Goal: Complete application form

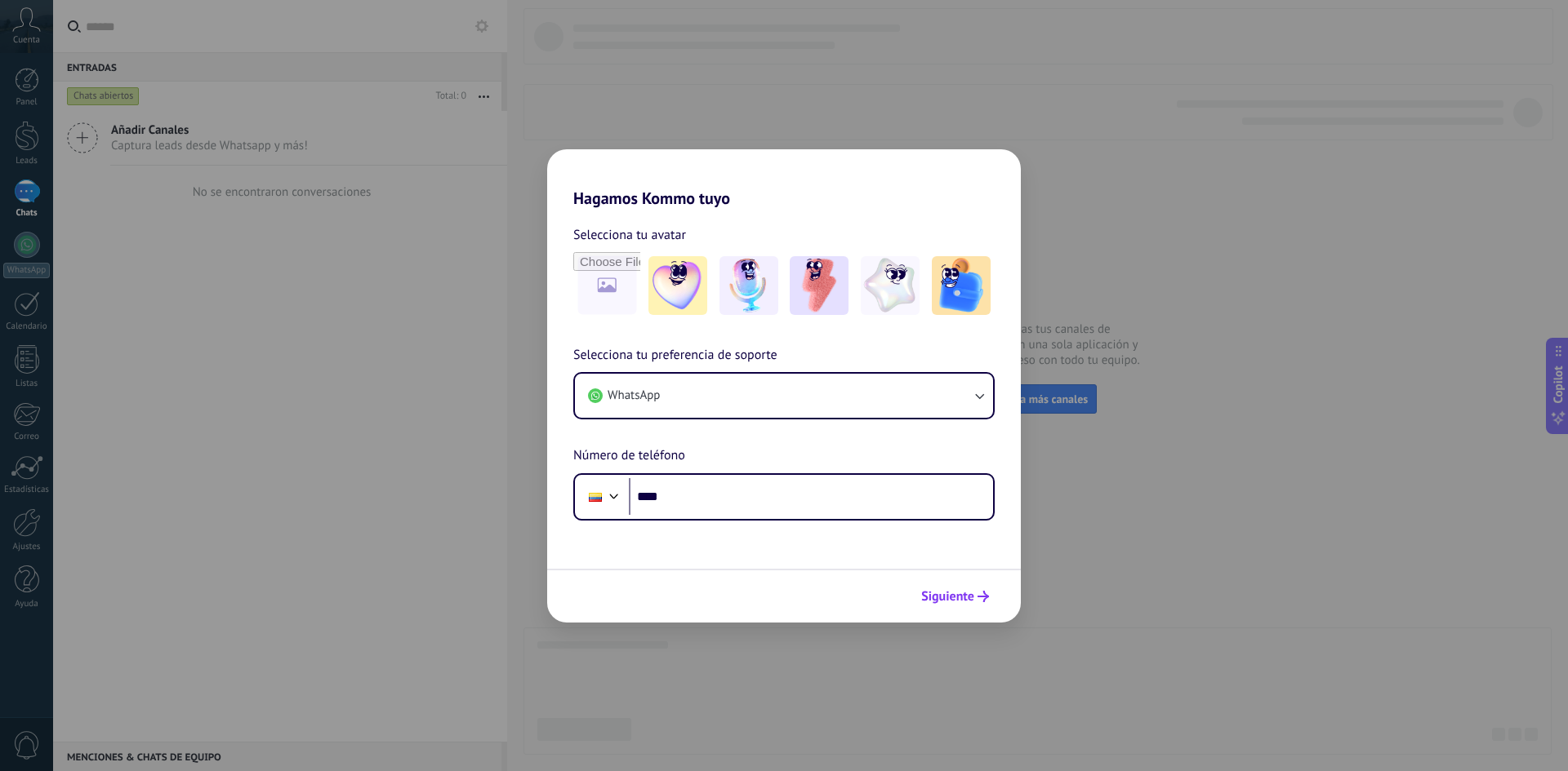
click at [956, 598] on span "Siguiente" at bounding box center [947, 596] width 53 height 11
click at [716, 496] on input "****" at bounding box center [811, 496] width 364 height 38
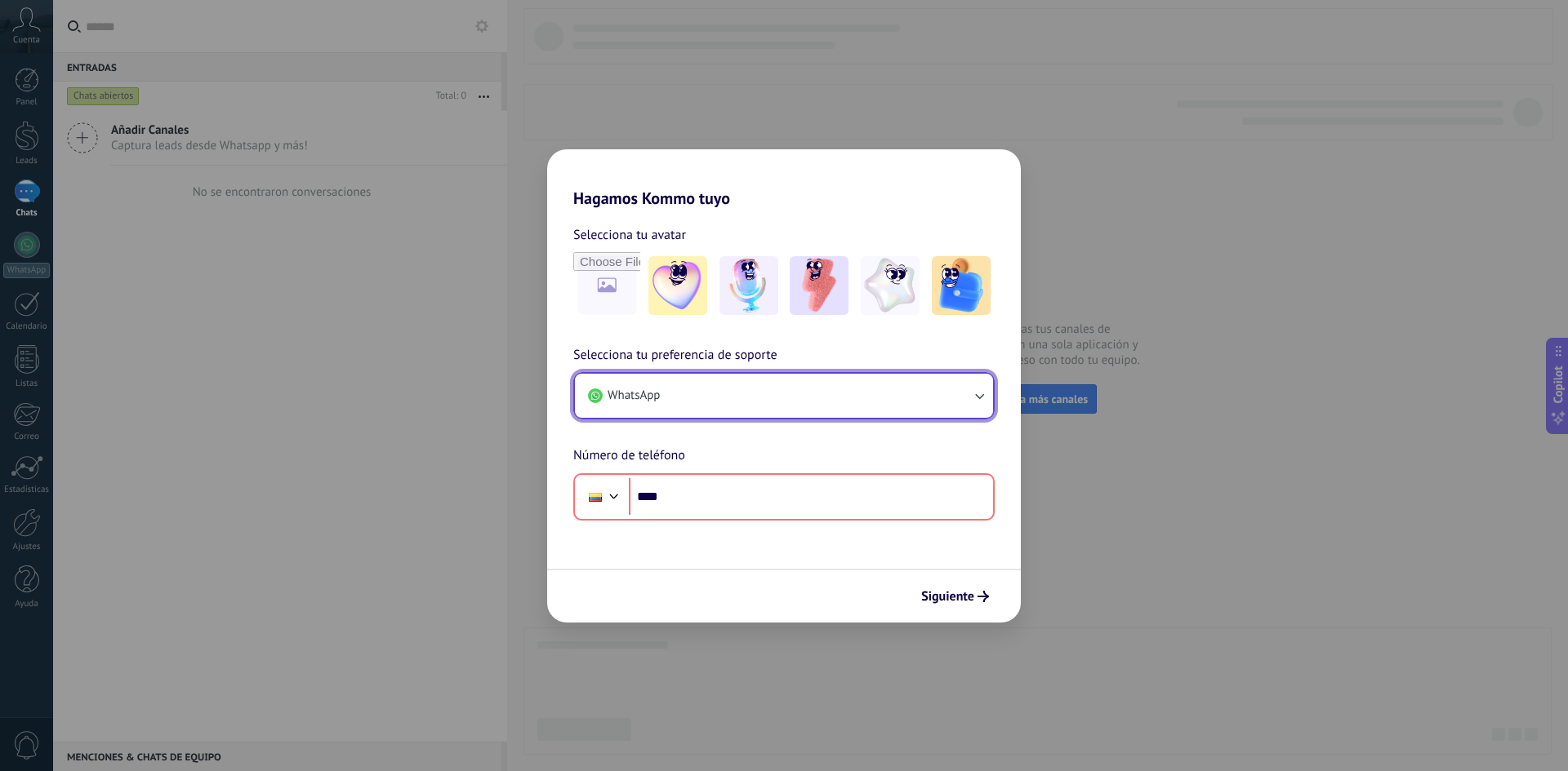
click at [713, 388] on button "WhatsApp" at bounding box center [784, 396] width 418 height 44
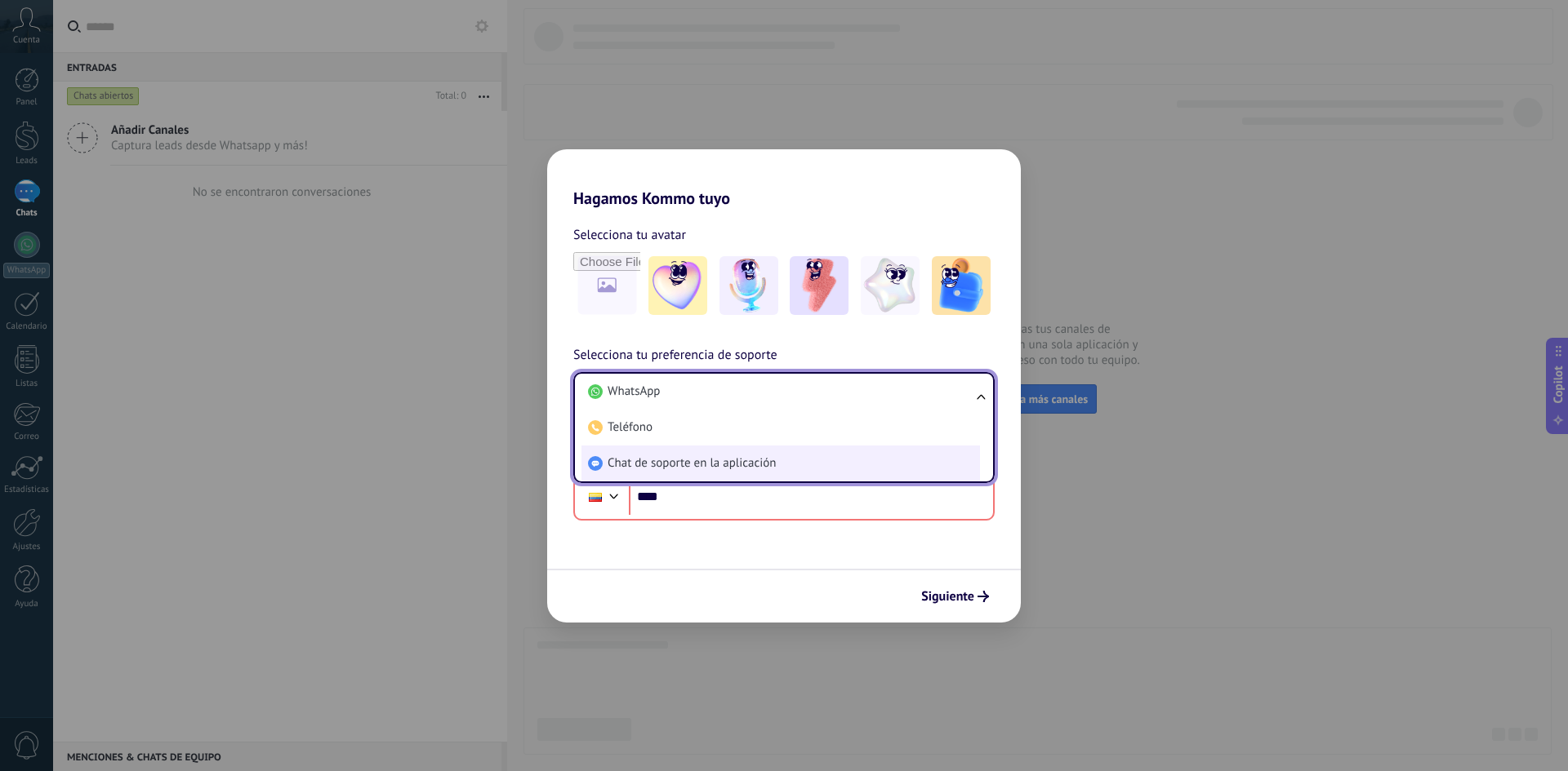
click at [718, 466] on span "Chat de soporte en la aplicación" at bounding box center [691, 463] width 168 height 17
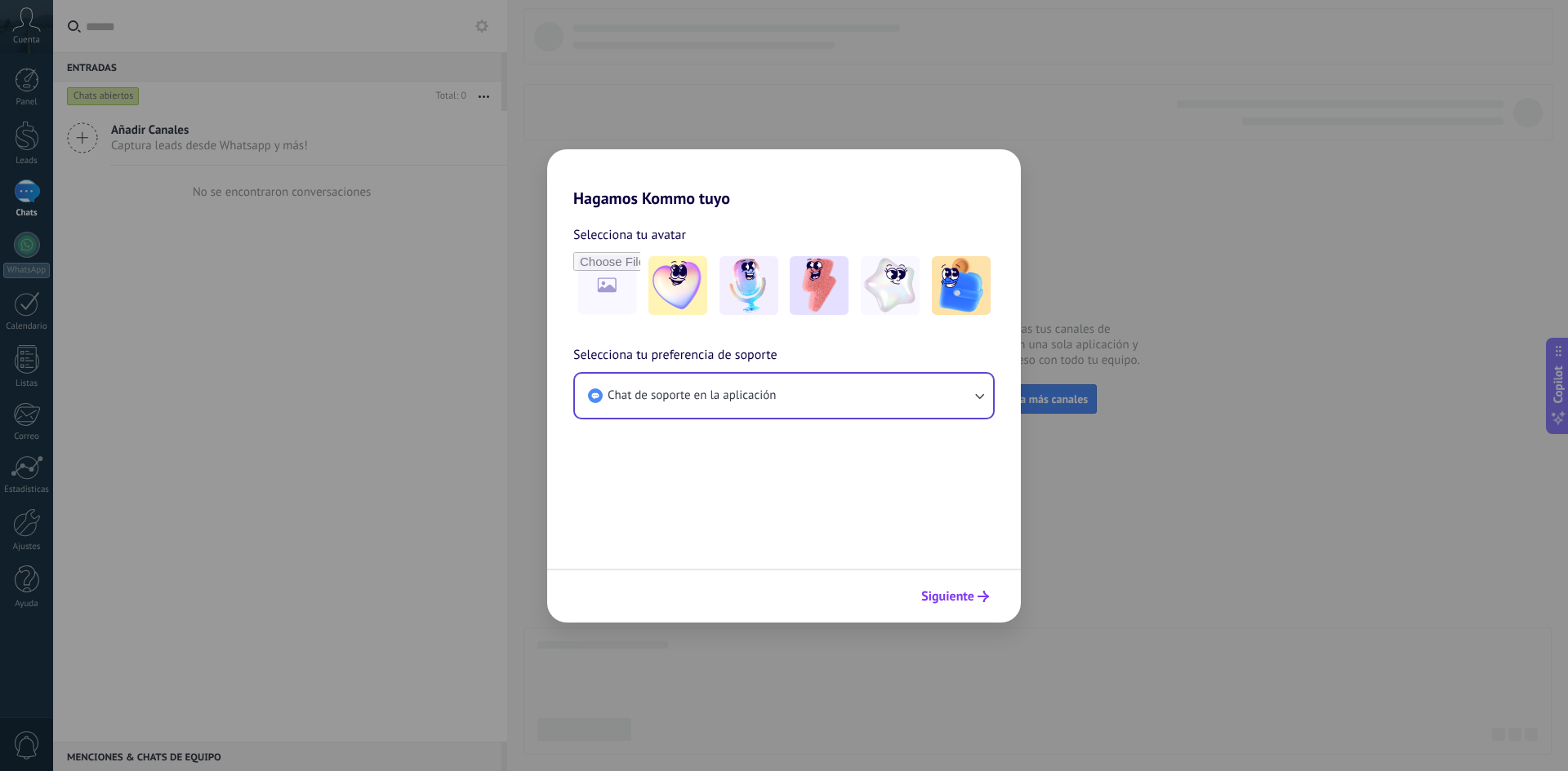
click at [970, 602] on span "Siguiente" at bounding box center [947, 596] width 53 height 11
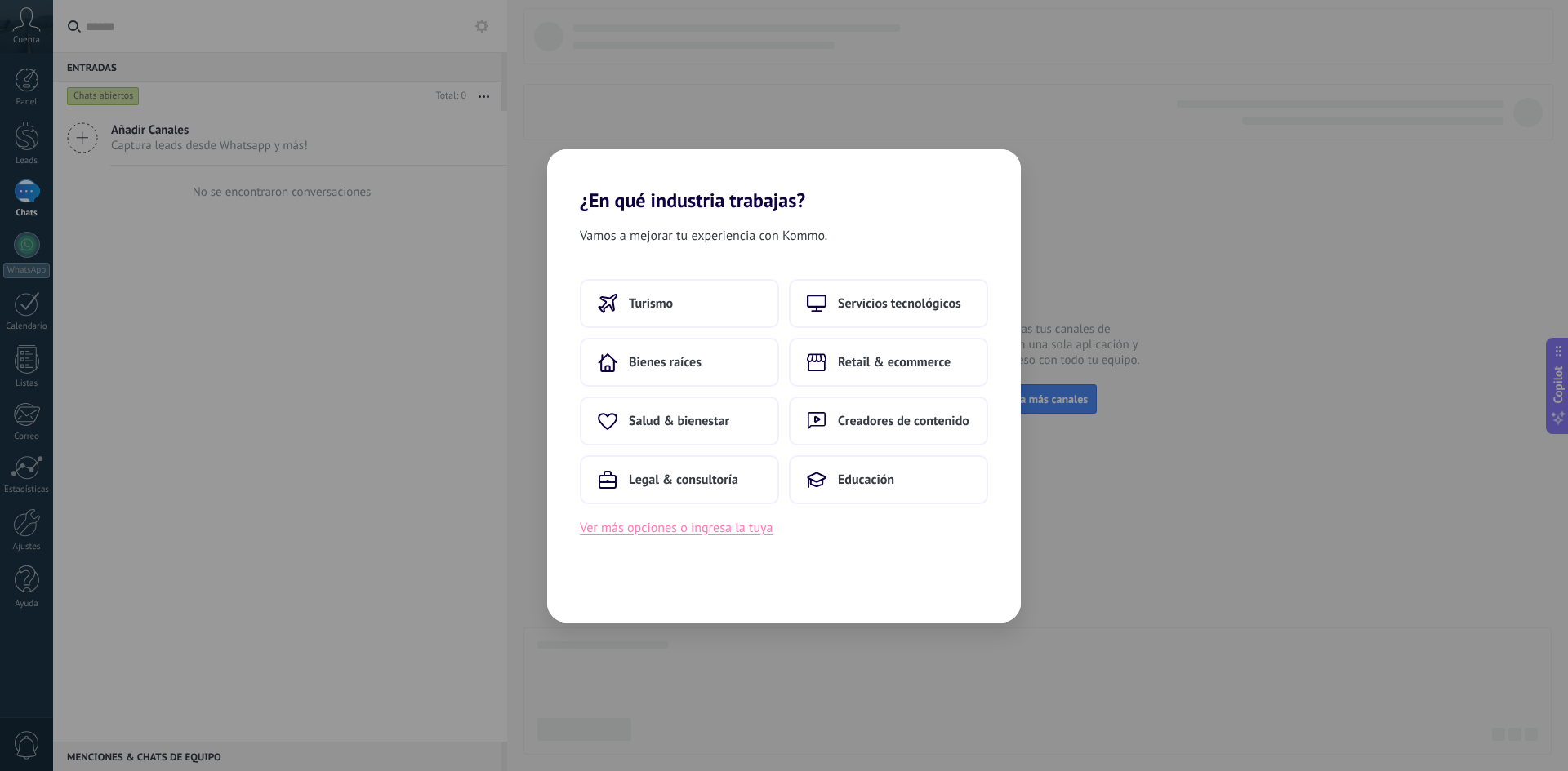
click at [731, 529] on button "Ver más opciones o ingresa la tuya" at bounding box center [675, 528] width 193 height 21
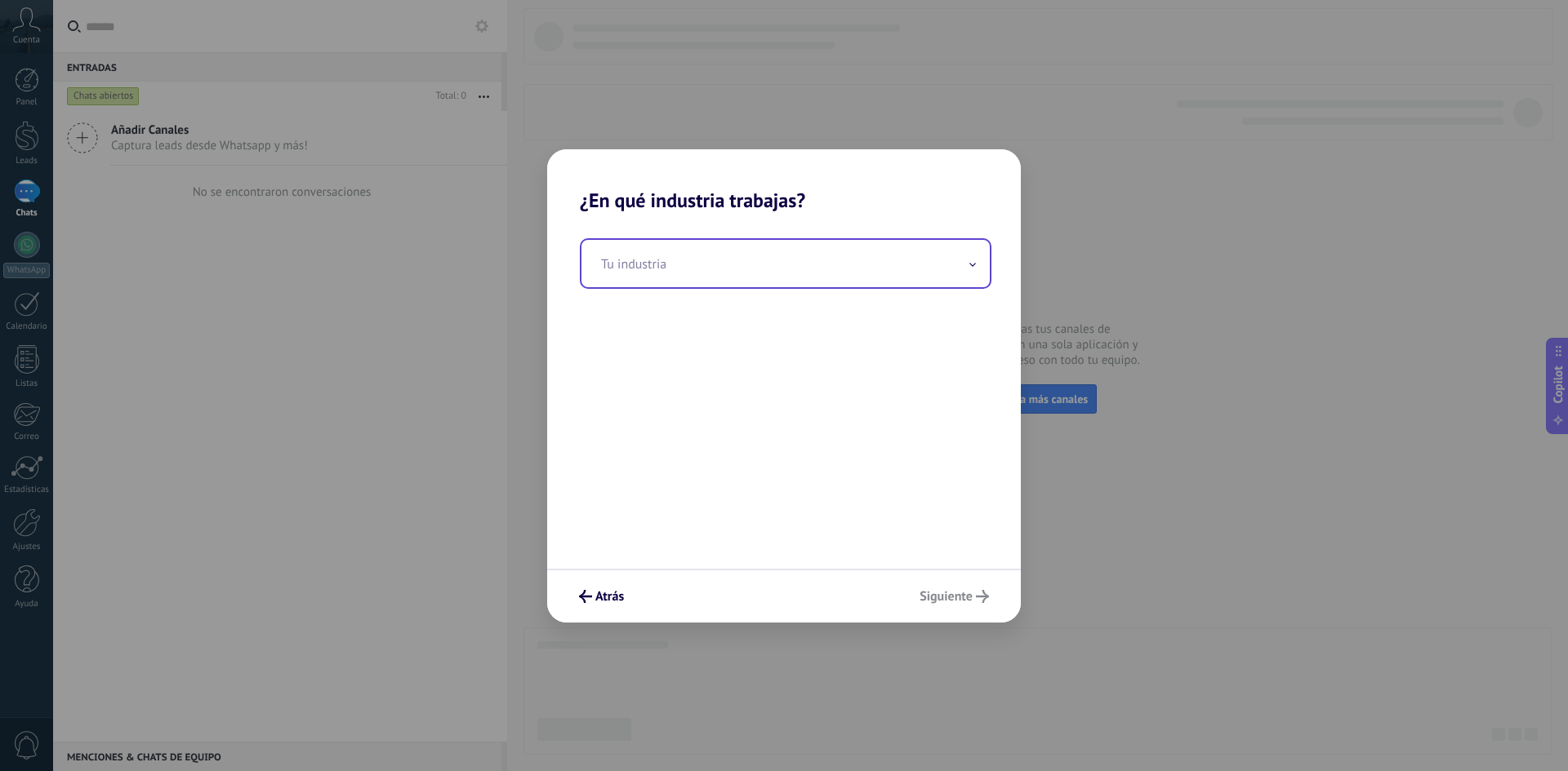
click at [710, 261] on input "text" at bounding box center [785, 264] width 409 height 48
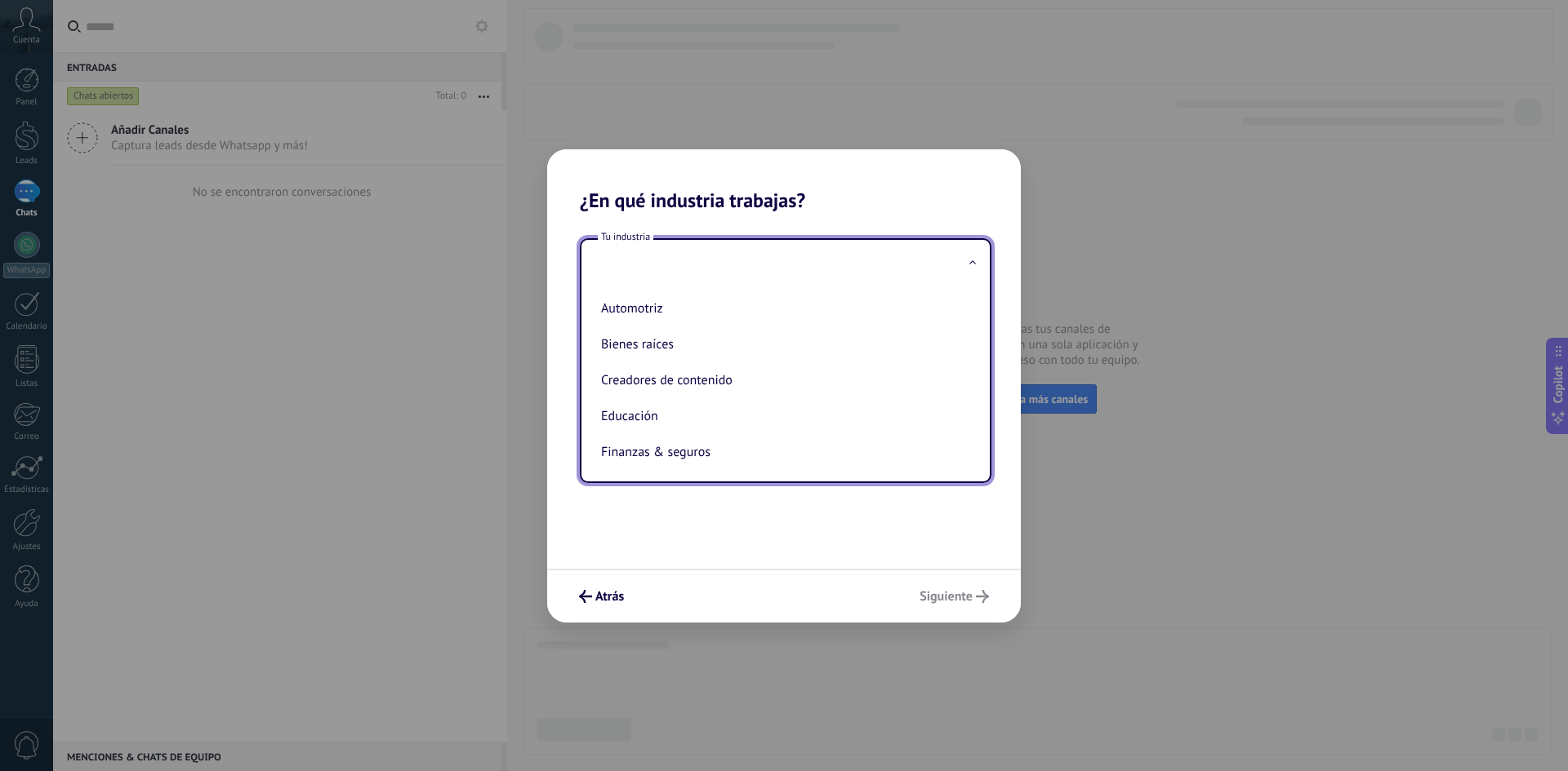
type input "*"
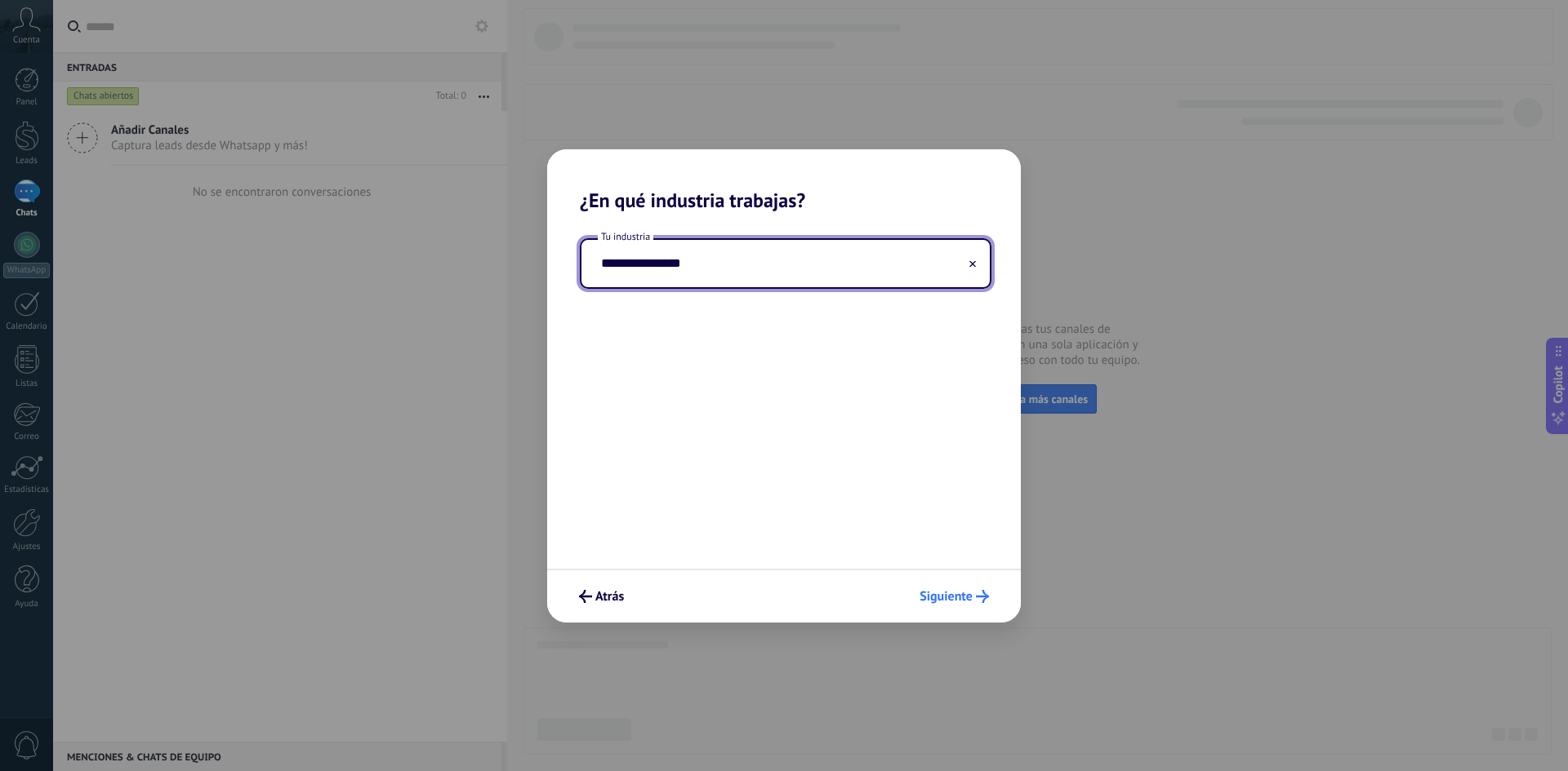
type input "**********"
click at [966, 600] on span "Siguiente" at bounding box center [946, 596] width 53 height 11
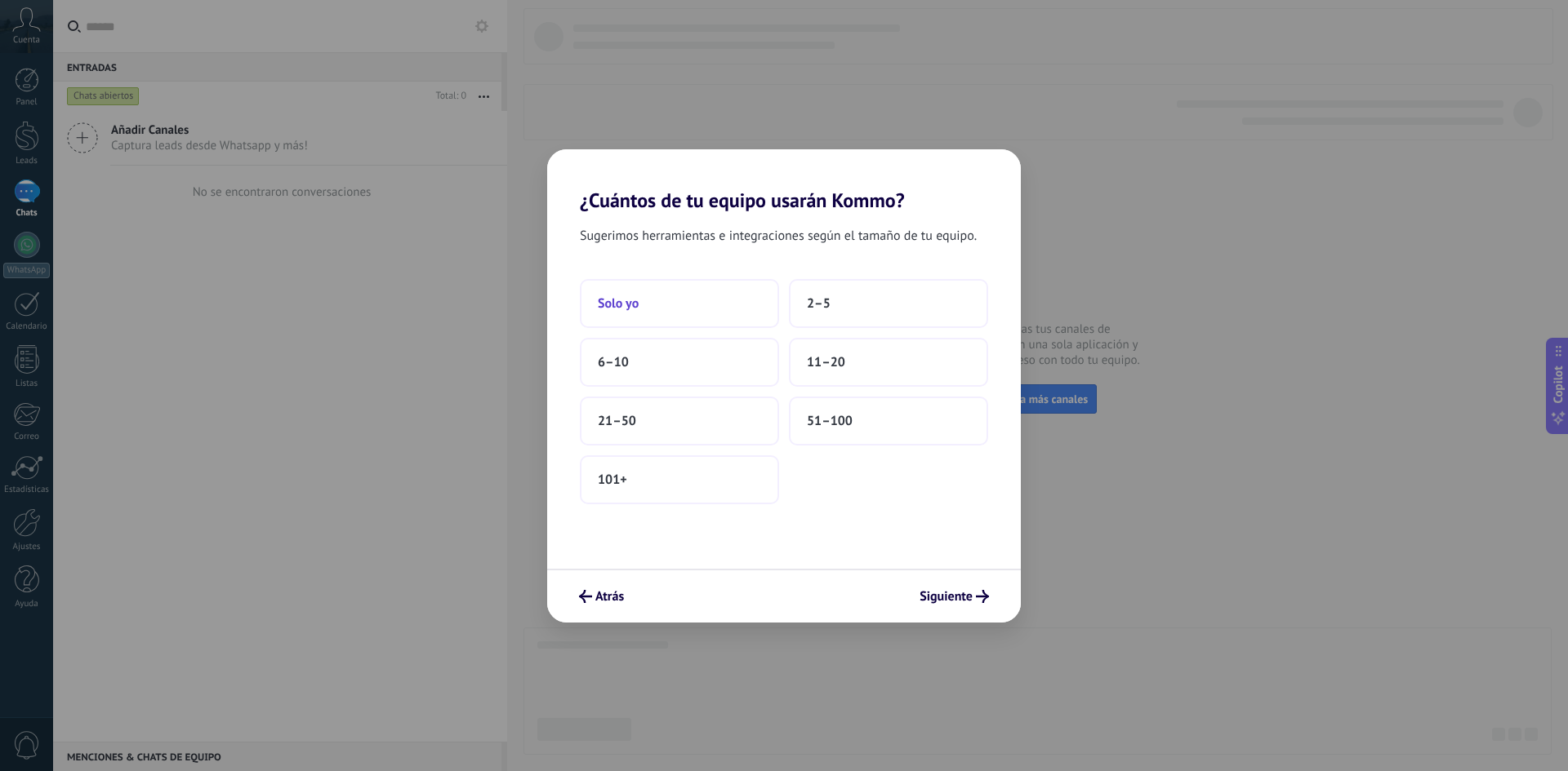
click at [672, 304] on button "Solo yo" at bounding box center [679, 304] width 199 height 49
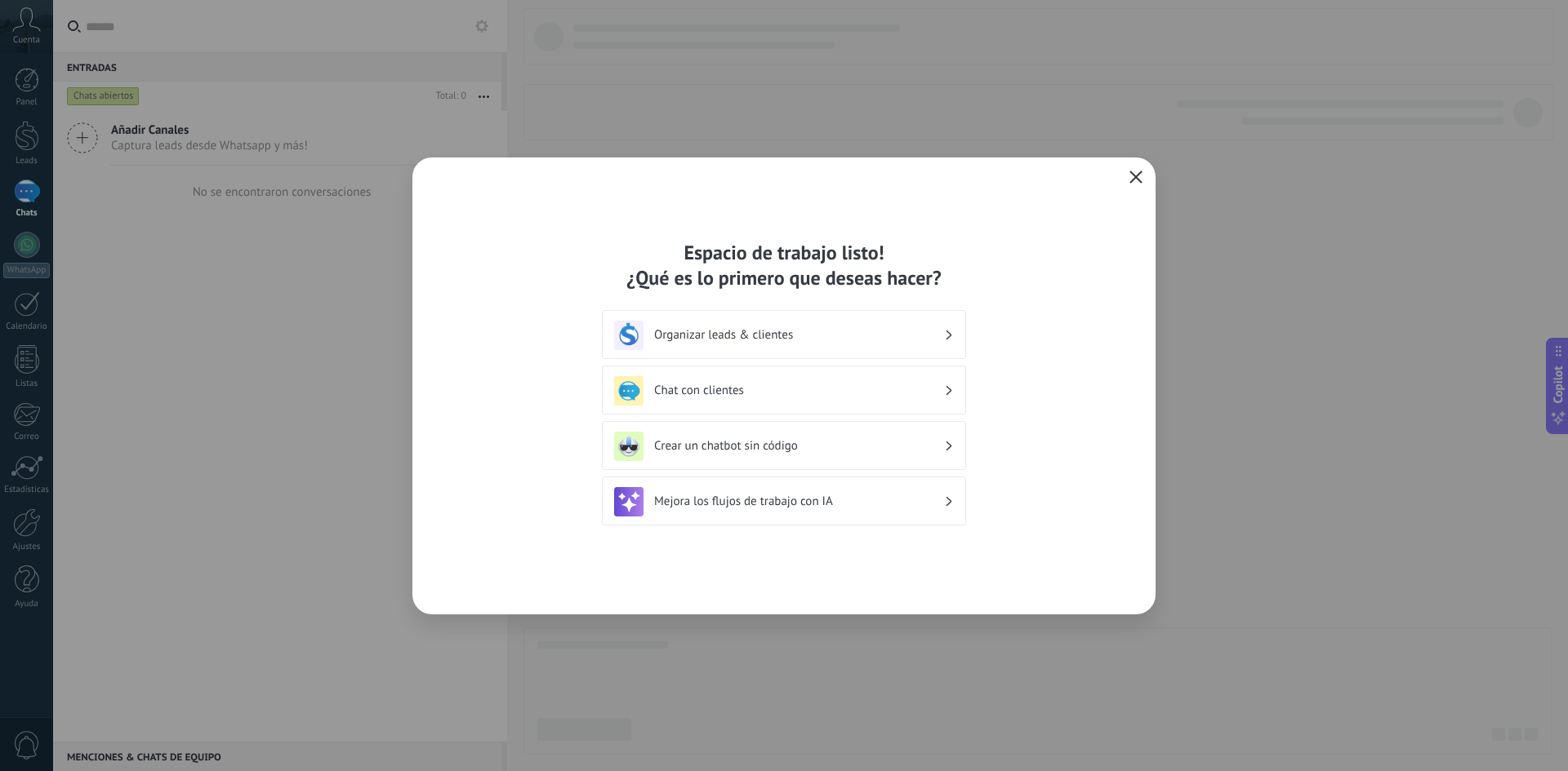
click at [1131, 168] on button "button" at bounding box center [1136, 178] width 21 height 23
